Goal: Find specific page/section: Find specific page/section

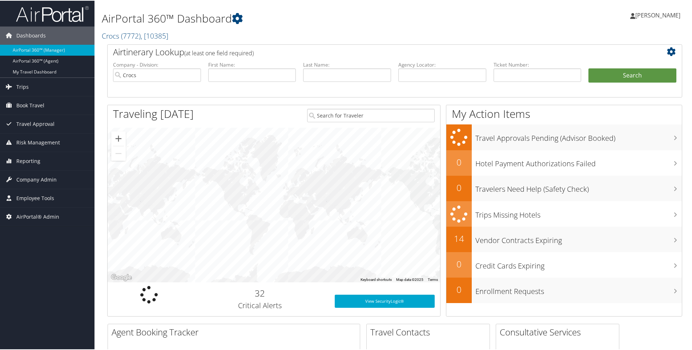
click at [177, 33] on h2 "Crocs ( 7772 ) , [ 10385 ]" at bounding box center [297, 34] width 391 height 12
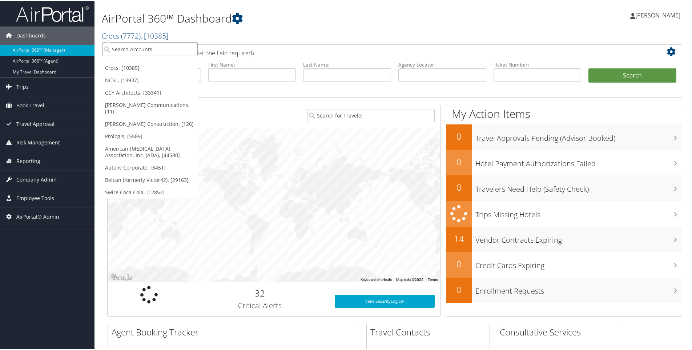
click at [159, 48] on input "search" at bounding box center [150, 48] width 96 height 13
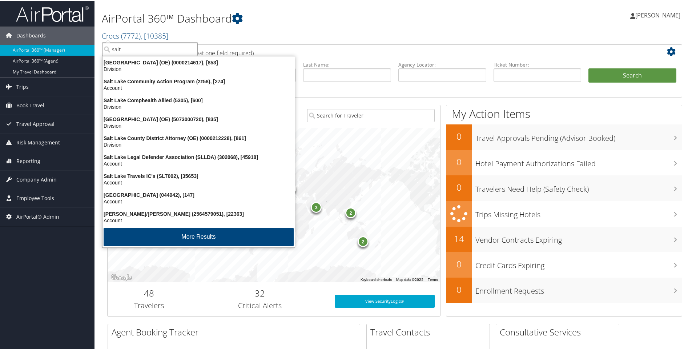
type input "salt p"
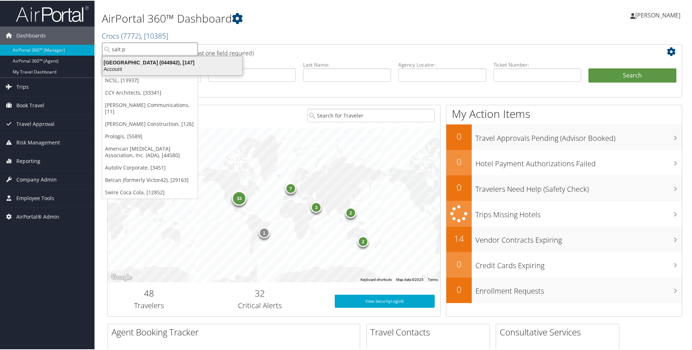
click at [147, 63] on div "Salt Palace Convention Center (044942), [147]" at bounding box center [172, 62] width 149 height 7
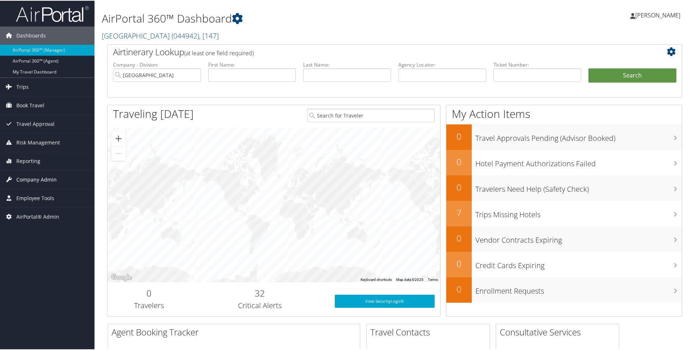
click at [50, 178] on span "Company Admin" at bounding box center [36, 179] width 40 height 18
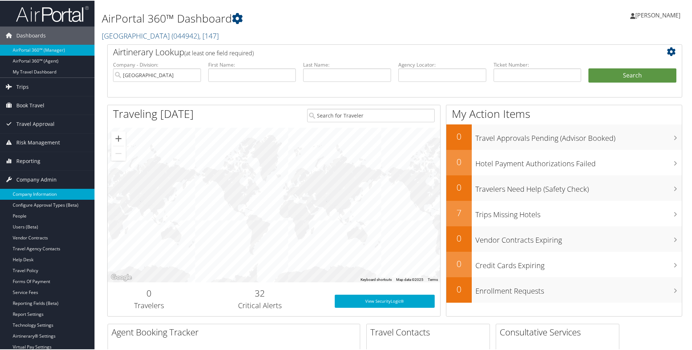
click at [45, 192] on link "Company Information" at bounding box center [47, 193] width 95 height 11
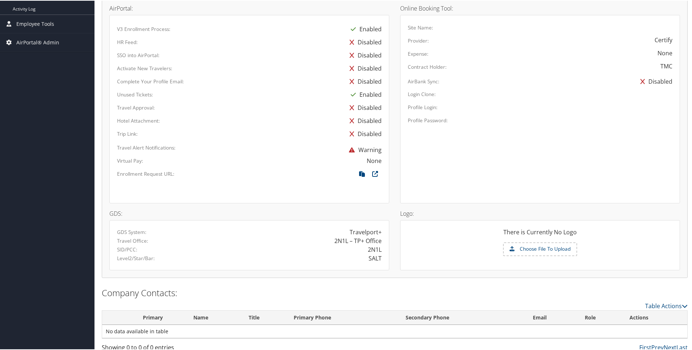
scroll to position [343, 0]
